Goal: Find specific page/section: Find specific page/section

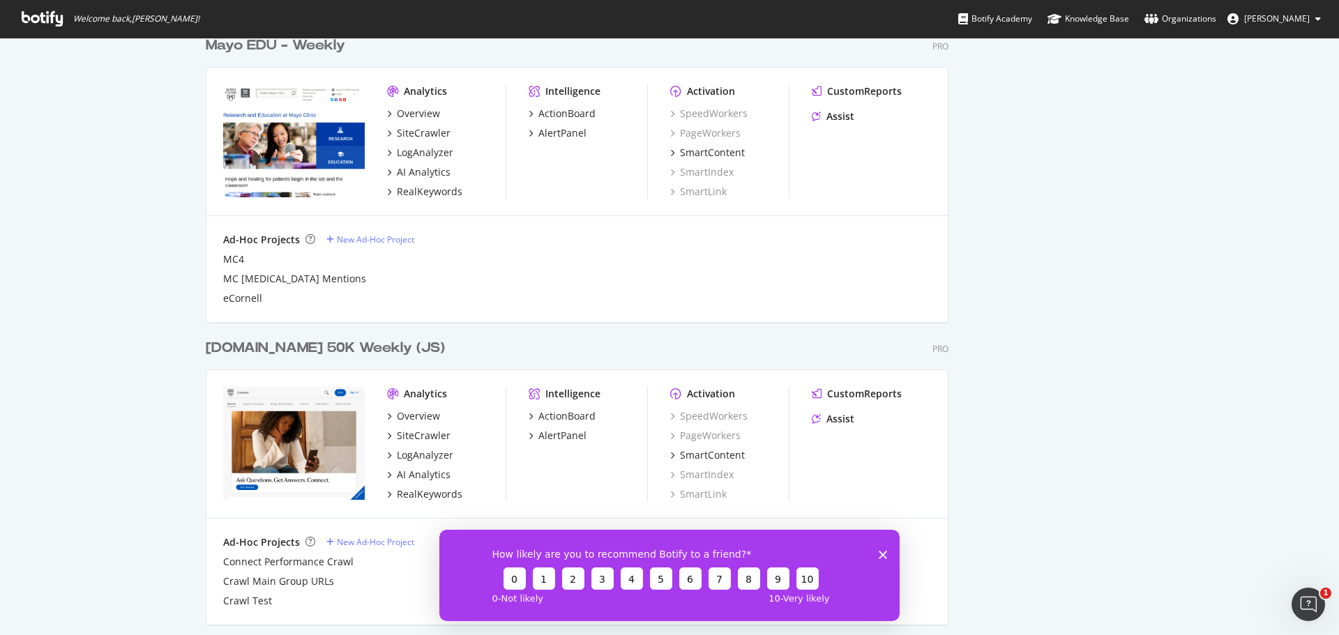
scroll to position [803, 0]
click at [299, 344] on div "[DOMAIN_NAME] 50K Weekly (JS)" at bounding box center [325, 347] width 239 height 20
